Goal: Information Seeking & Learning: Learn about a topic

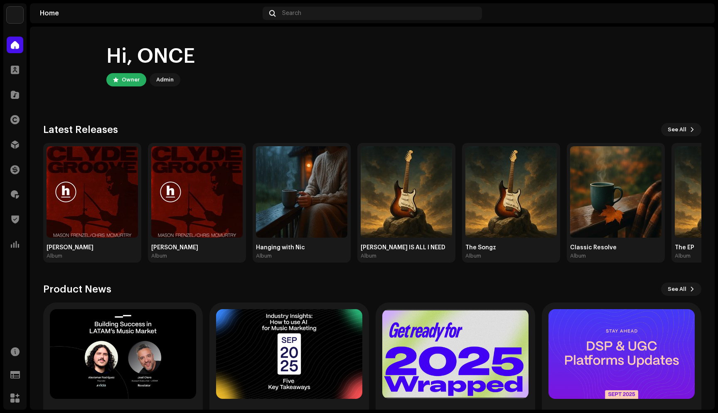
click at [319, 77] on div "Hi, ONCE Owner Admin" at bounding box center [372, 65] width 658 height 50
click at [673, 129] on span "See All" at bounding box center [677, 129] width 19 height 17
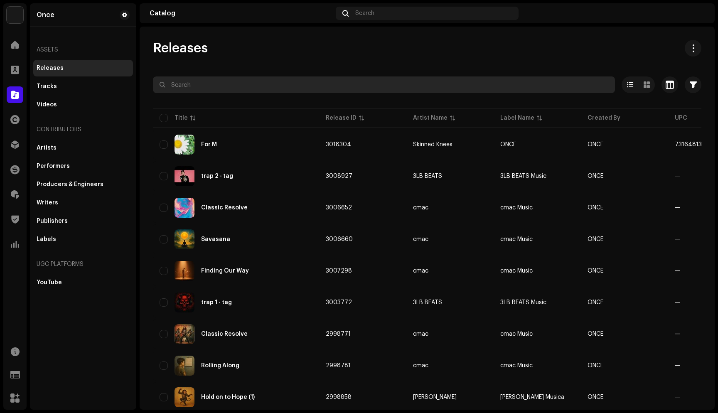
click at [278, 88] on input "text" at bounding box center [384, 84] width 462 height 17
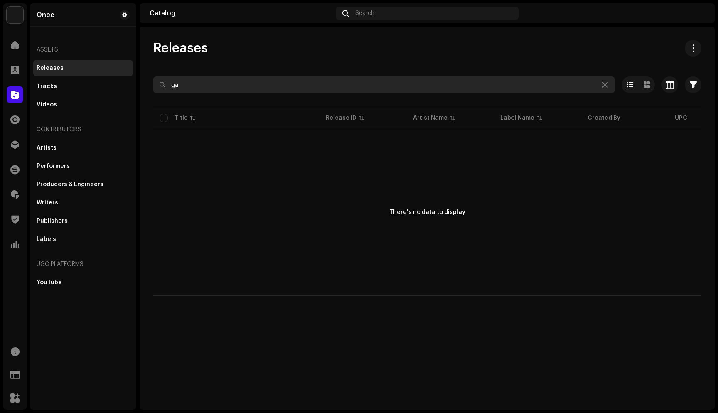
type input "g"
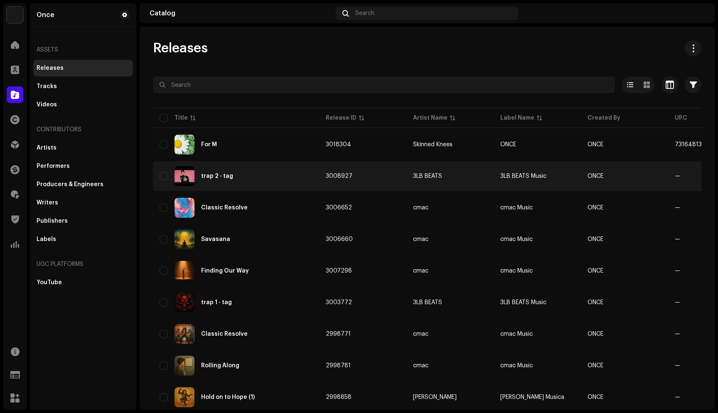
click at [219, 175] on div "trap 2 - tag" at bounding box center [217, 176] width 32 height 6
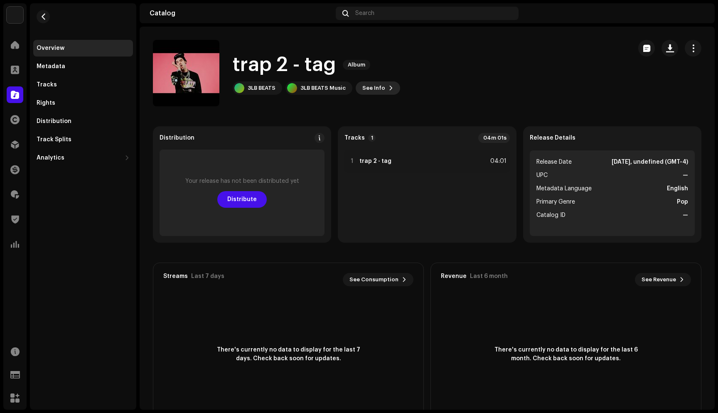
click at [374, 87] on span "See Info" at bounding box center [373, 88] width 23 height 17
click at [580, 65] on div "trap 2 - tag 3008927 Metadata Distribution Metadata Language English Release Ti…" at bounding box center [359, 206] width 718 height 413
